Goal: Download file/media

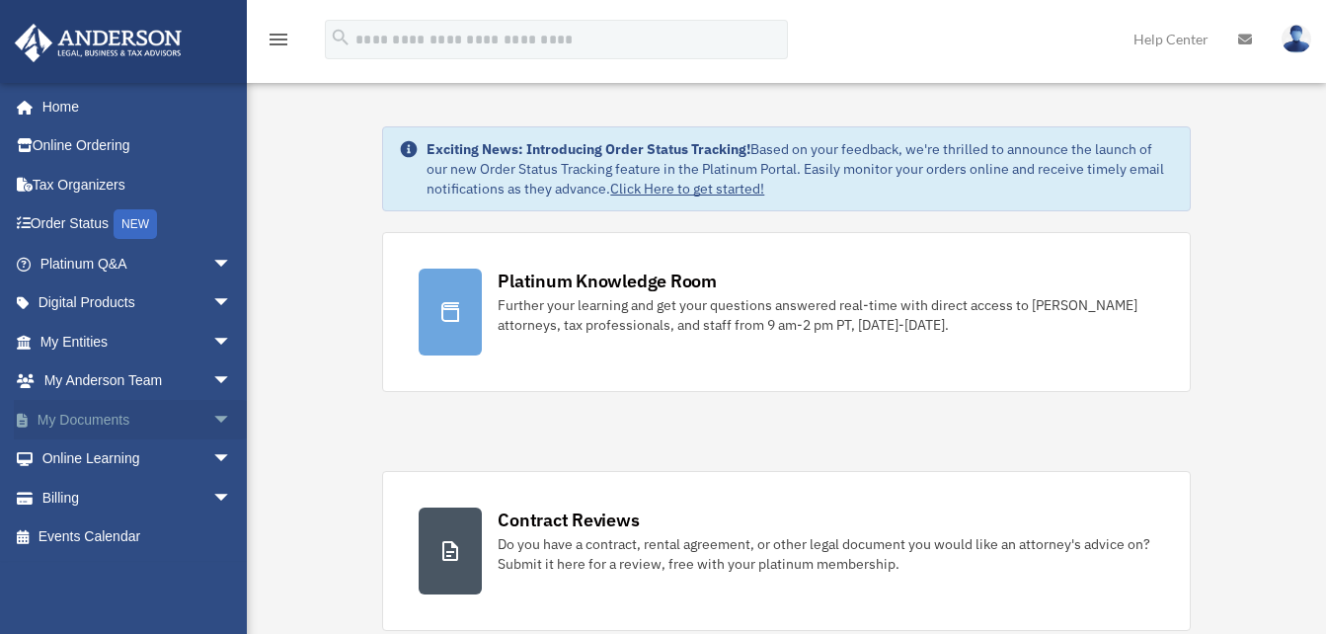
click at [212, 423] on span "arrow_drop_down" at bounding box center [232, 420] width 40 height 40
click at [81, 455] on link "Box" at bounding box center [145, 460] width 234 height 40
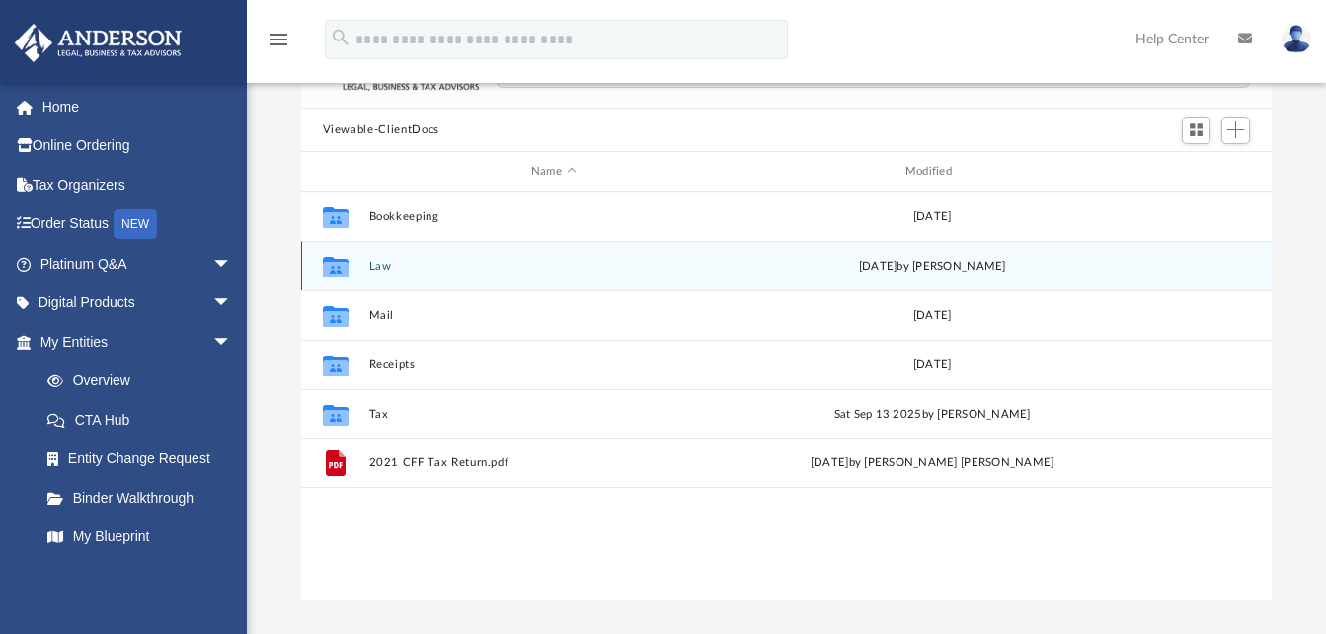
scroll to position [198, 0]
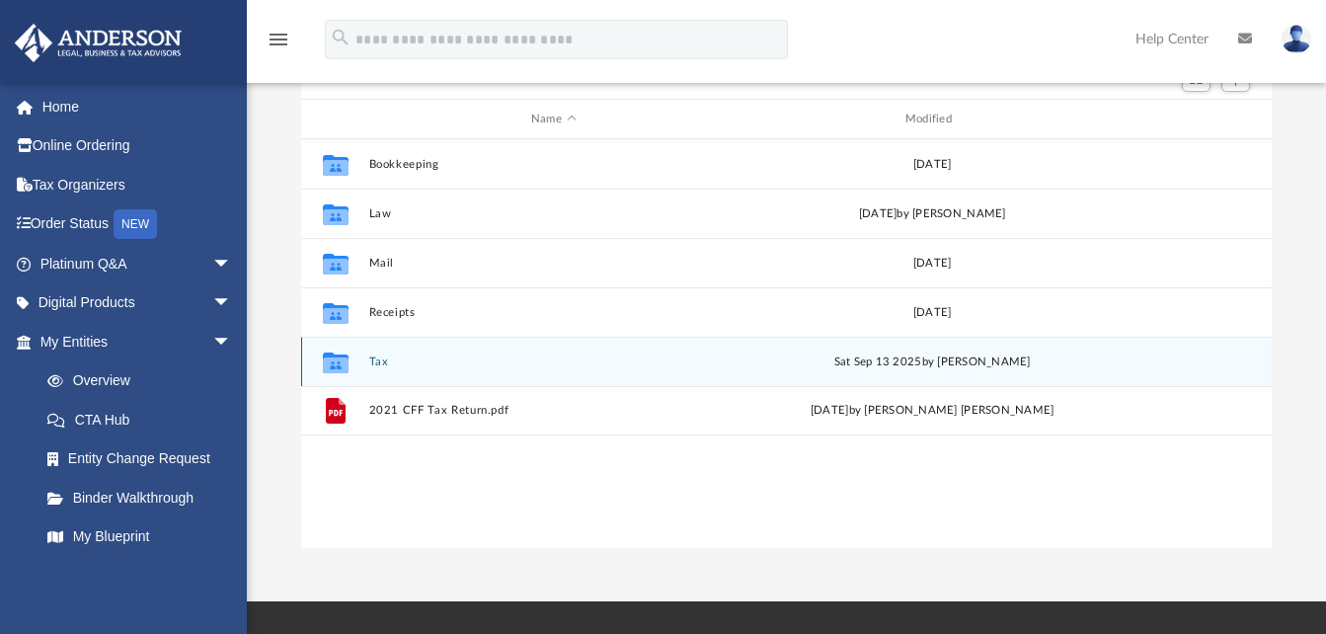
click at [373, 360] on button "Tax" at bounding box center [553, 362] width 370 height 13
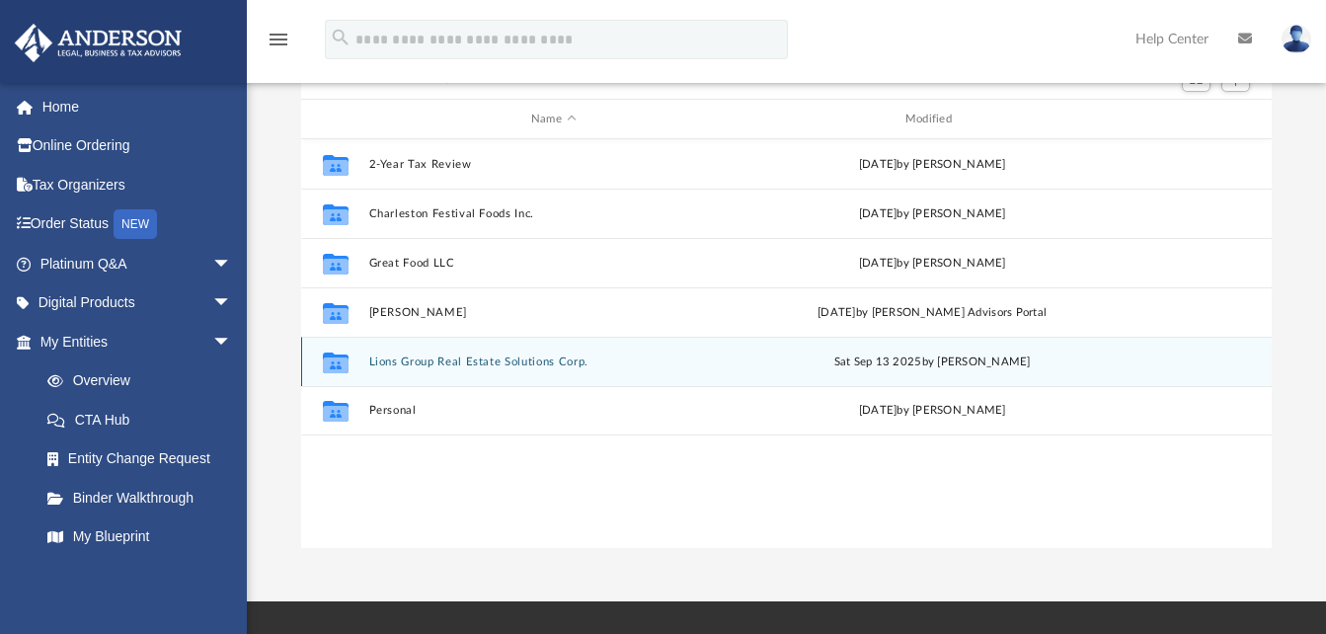
click at [392, 359] on button "Lions Group Real Estate Solutions Corp." at bounding box center [553, 362] width 370 height 13
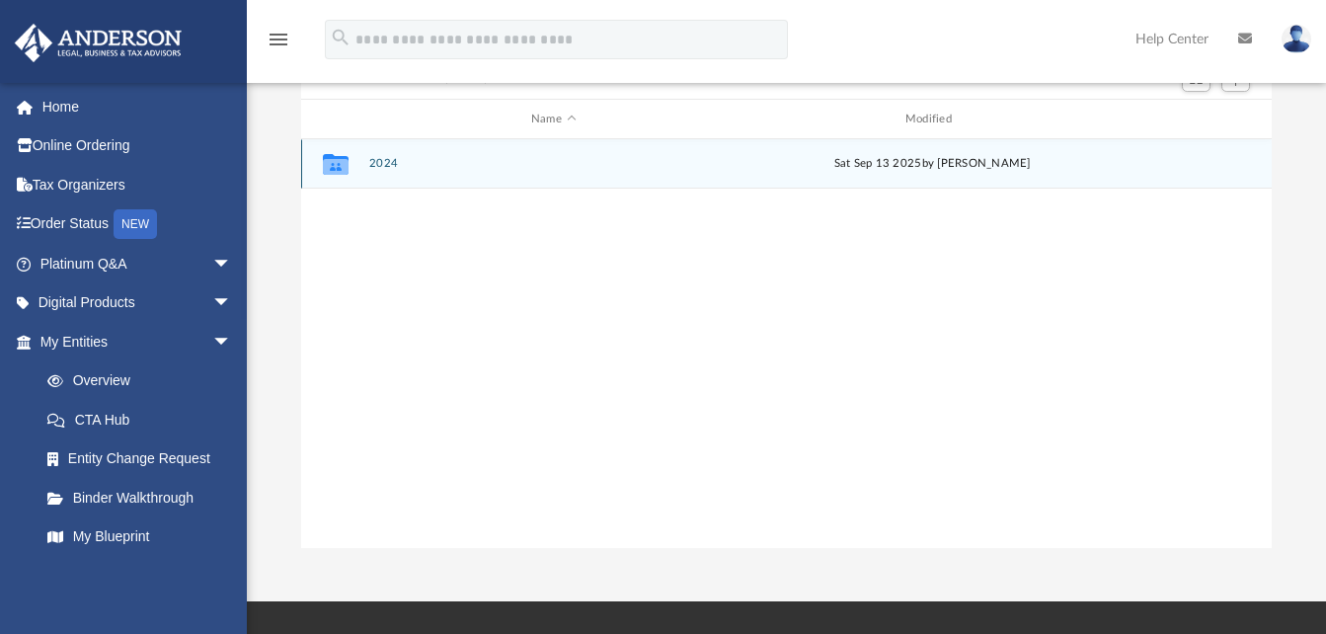
click at [383, 163] on button "2024" at bounding box center [553, 164] width 370 height 13
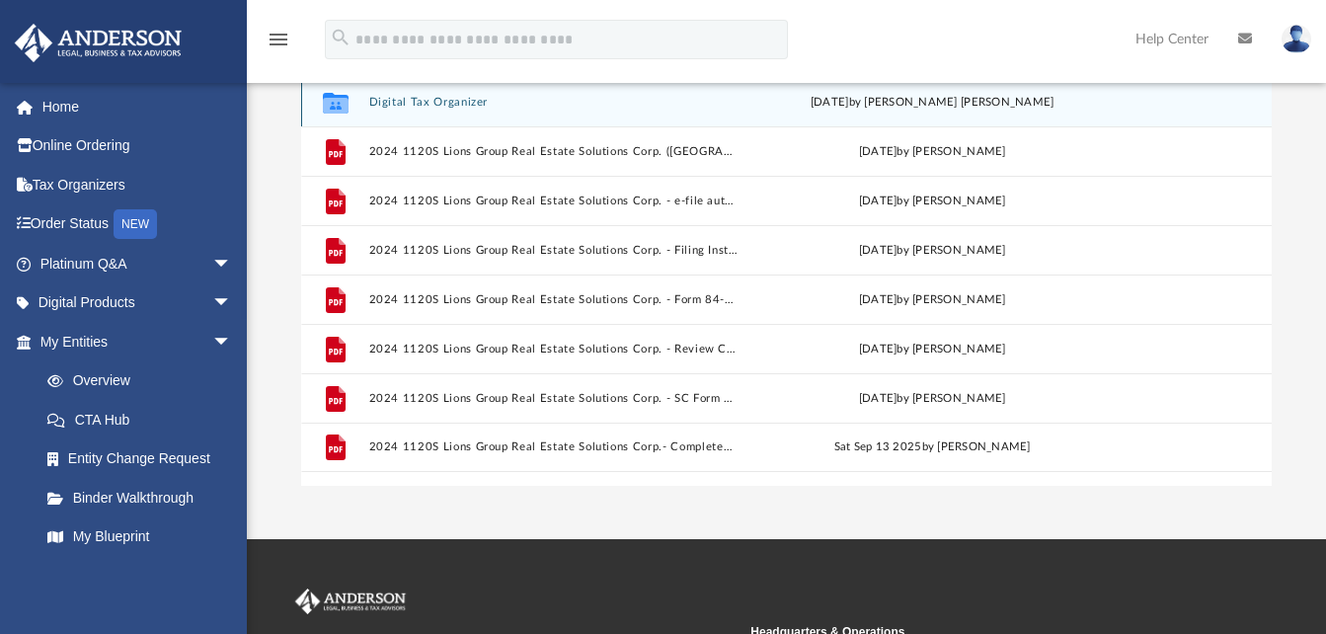
scroll to position [296, 0]
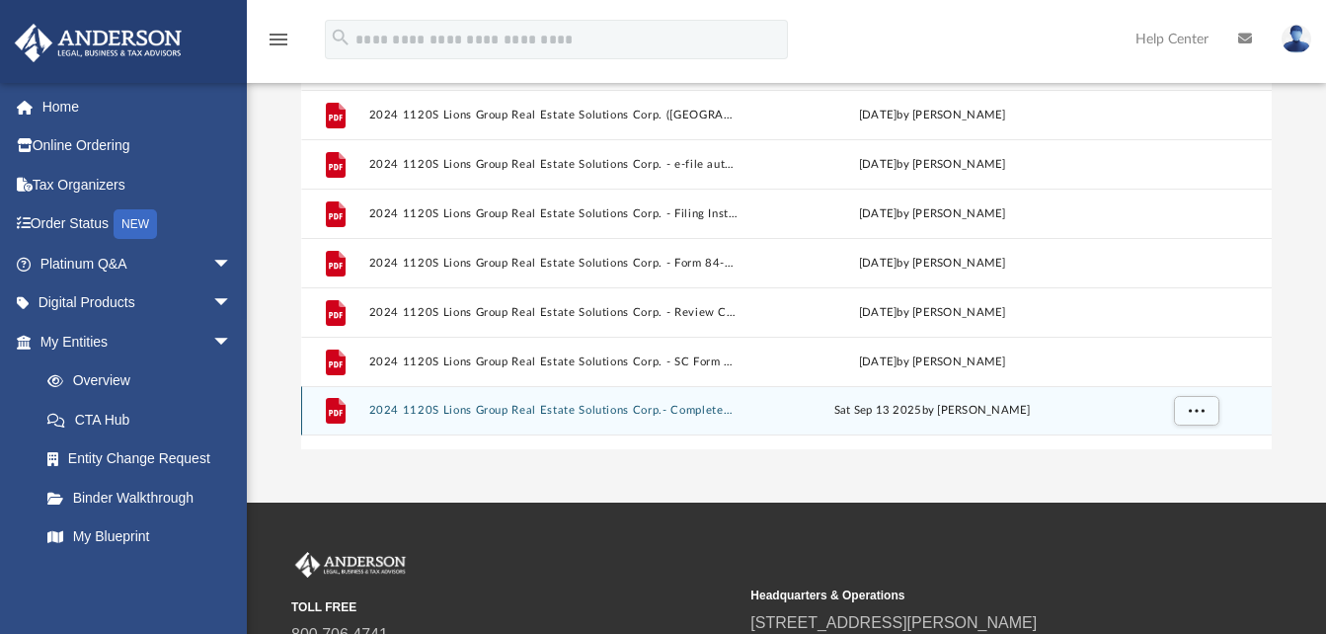
click at [485, 407] on button "2024 1120S Lions Group Real Estate Solutions Corp.- Completed Copy.pdf" at bounding box center [553, 411] width 370 height 13
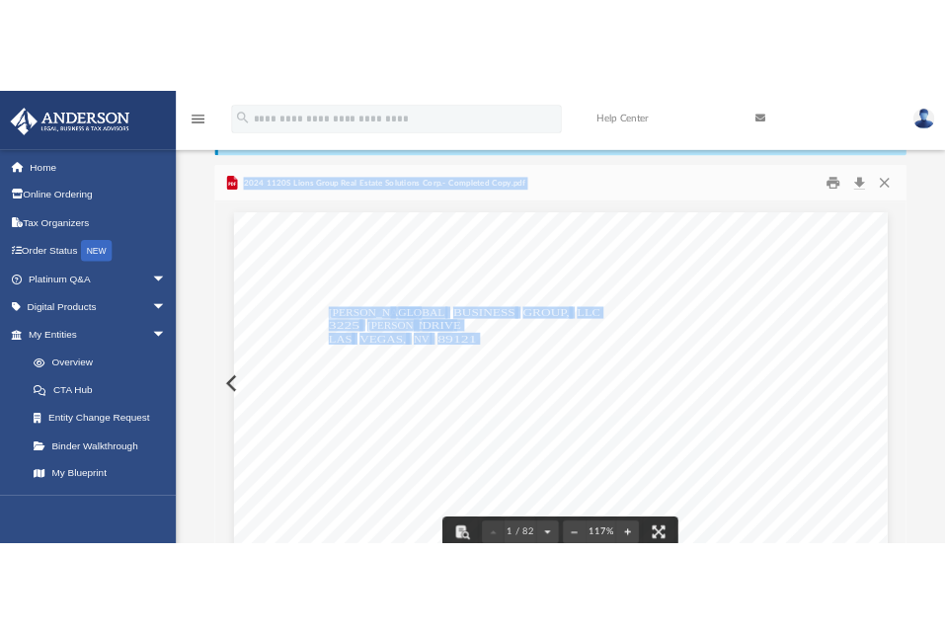
scroll to position [76, 0]
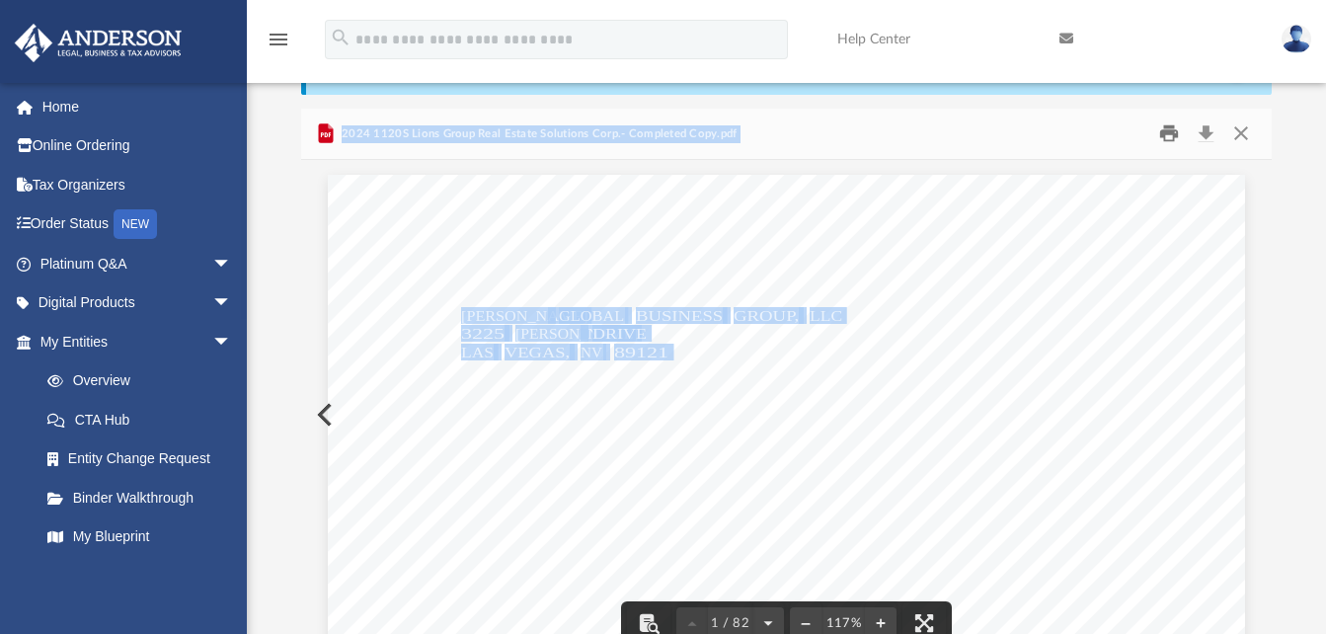
click at [1167, 138] on button "Print" at bounding box center [1170, 134] width 40 height 31
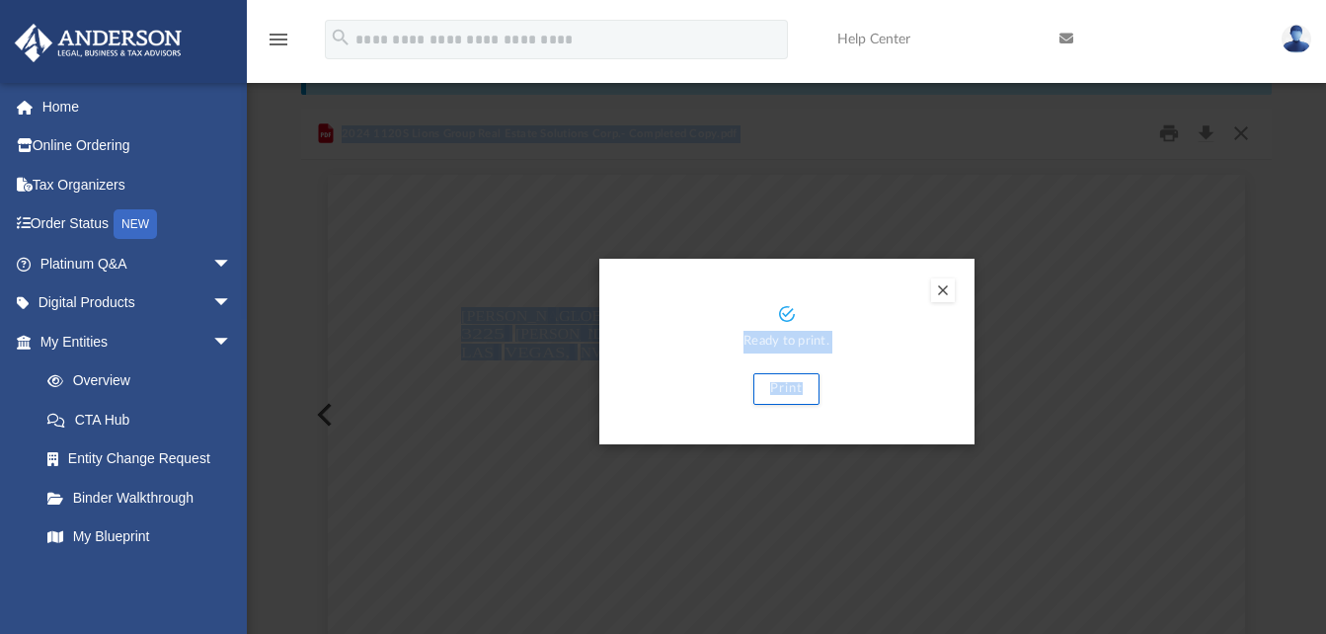
click at [941, 291] on button "Preview" at bounding box center [943, 291] width 24 height 24
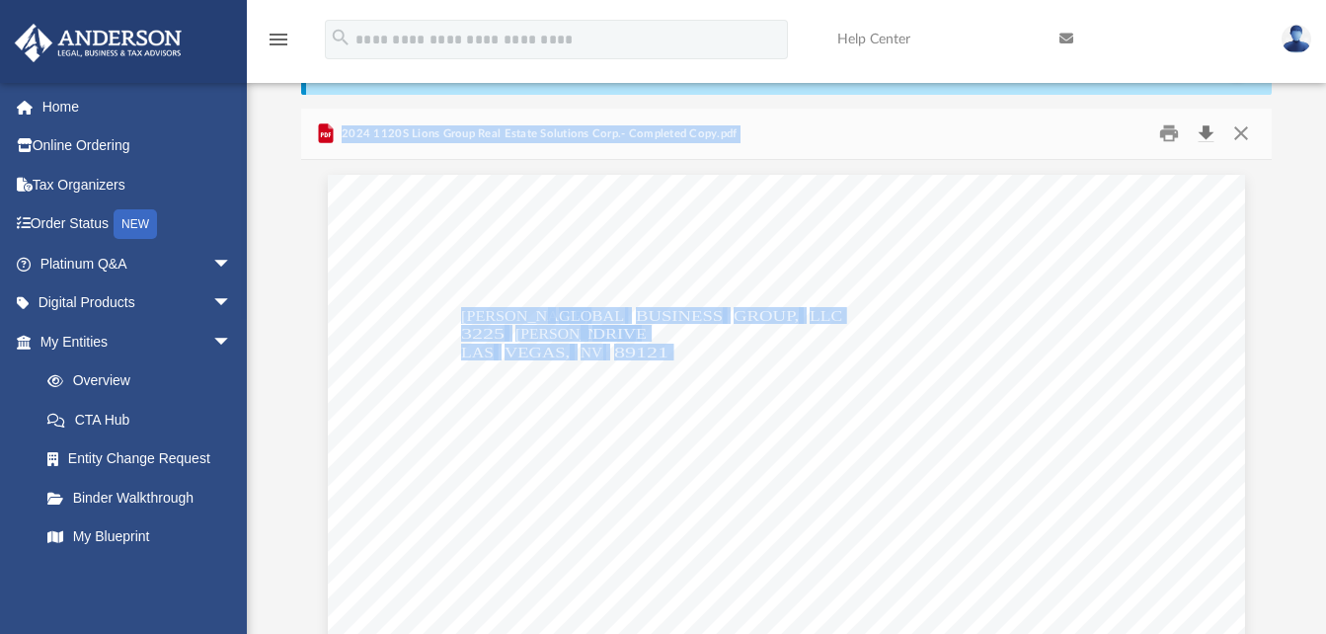
click at [1208, 135] on button "Download" at bounding box center [1206, 134] width 36 height 31
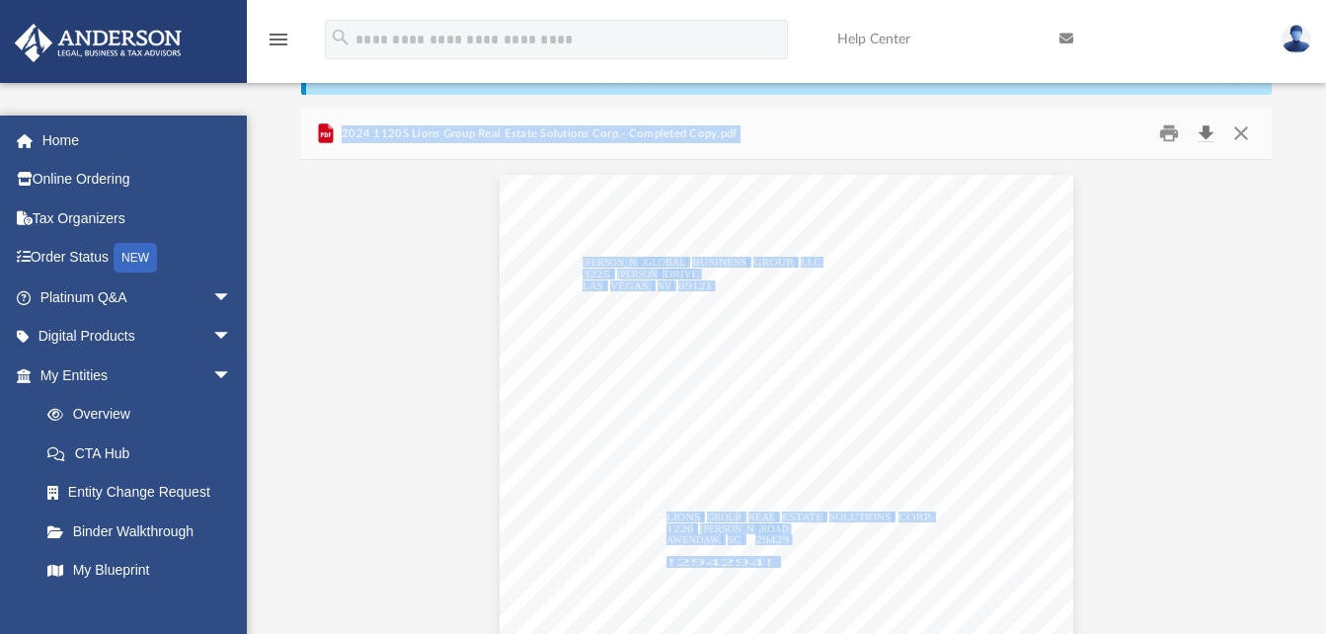
scroll to position [435, 956]
